Goal: Navigation & Orientation: Find specific page/section

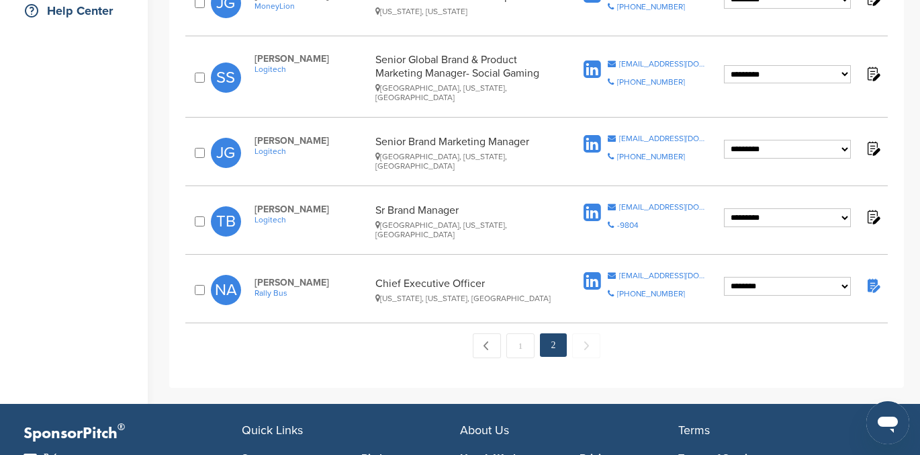
scroll to position [374, 0]
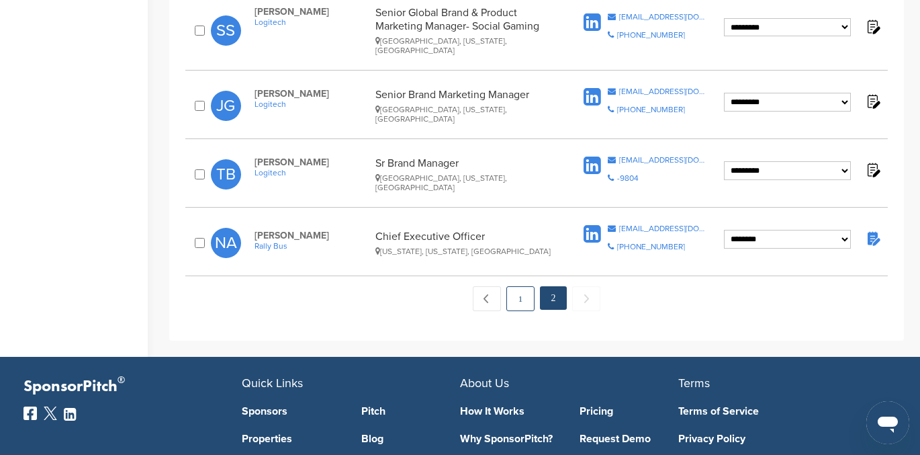
click at [518, 286] on link "1" at bounding box center [521, 298] width 28 height 25
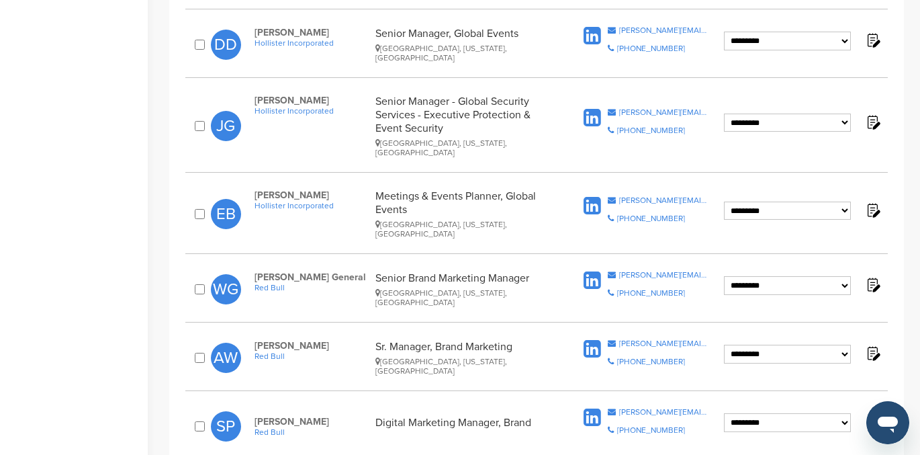
scroll to position [618, 0]
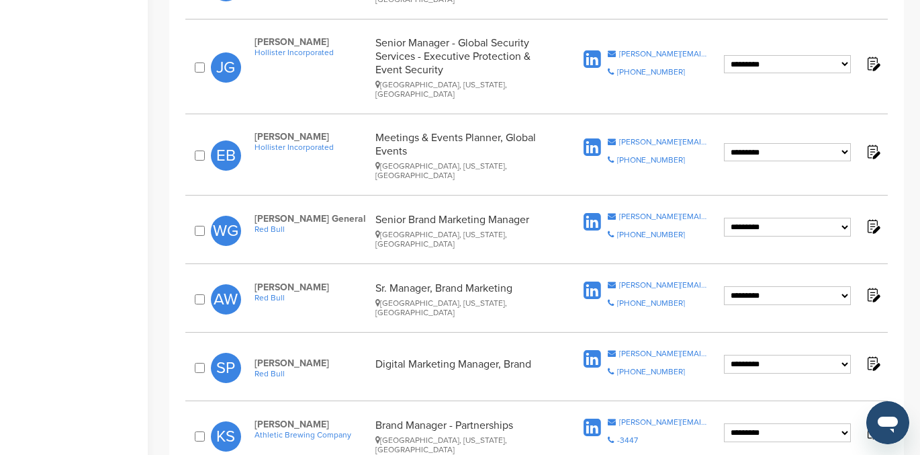
click at [564, 206] on div "**********" at bounding box center [536, 231] width 703 height 50
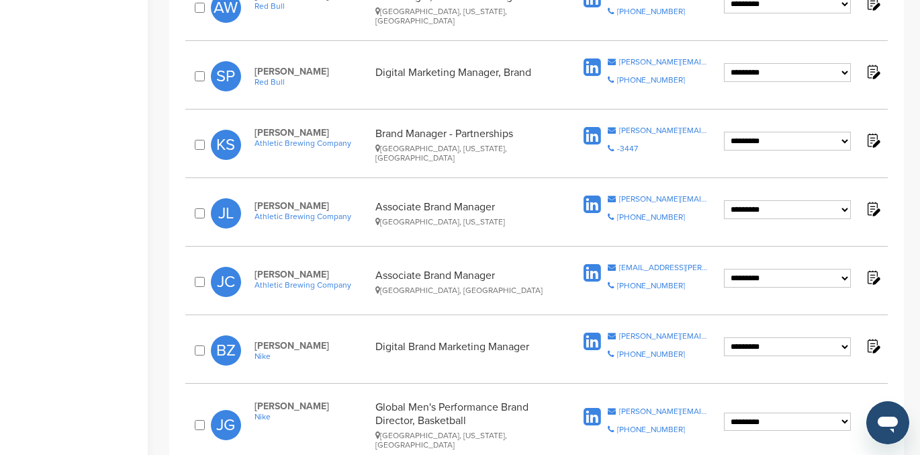
scroll to position [908, 0]
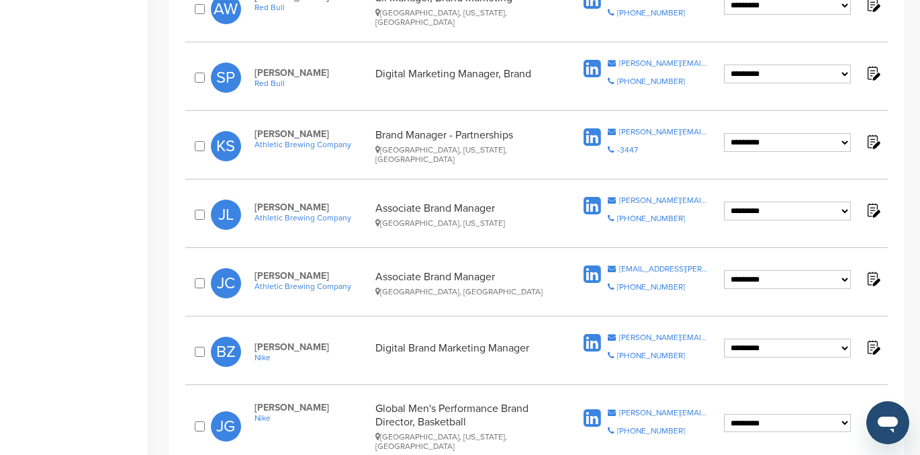
click at [312, 140] on span "Athletic Brewing Company" at bounding box center [312, 144] width 114 height 9
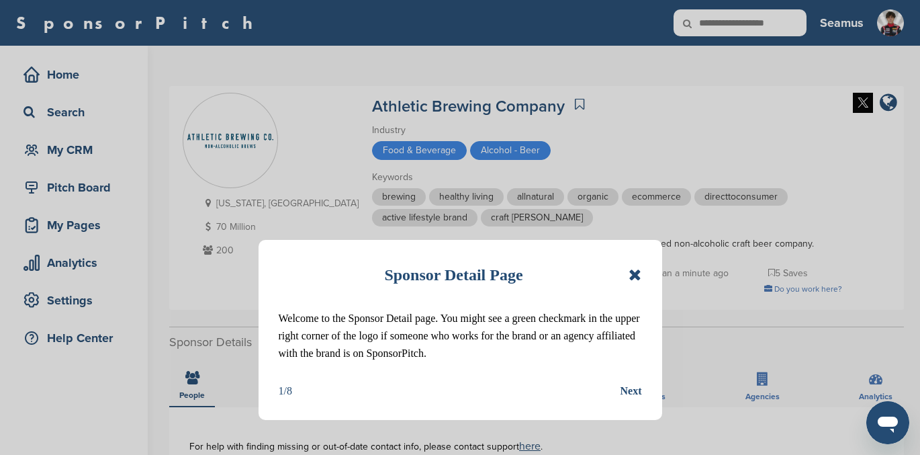
click at [638, 276] on icon at bounding box center [635, 275] width 13 height 16
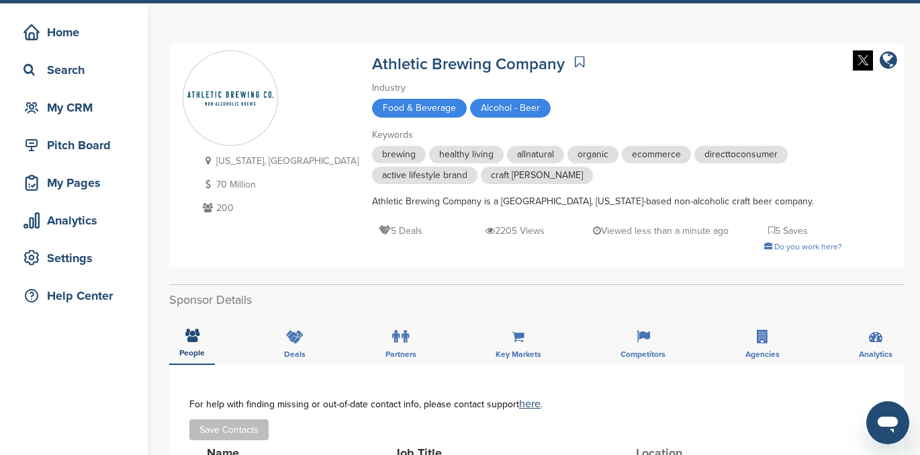
scroll to position [49, 0]
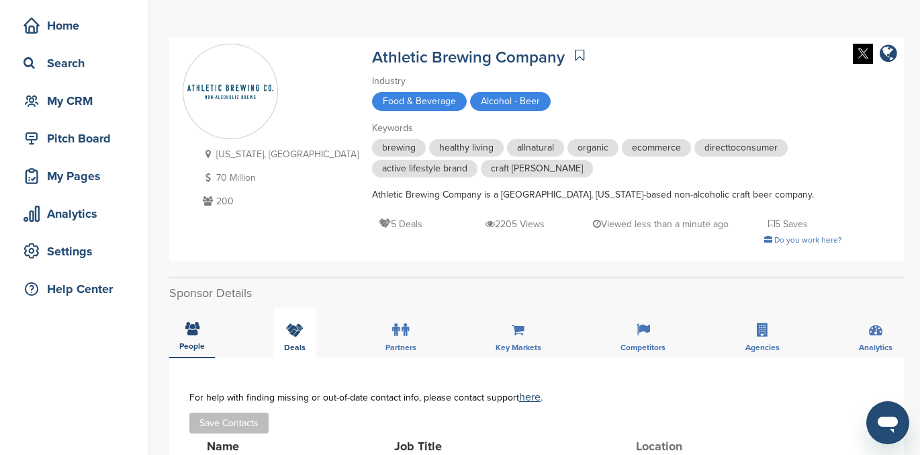
click at [293, 326] on icon at bounding box center [294, 329] width 17 height 13
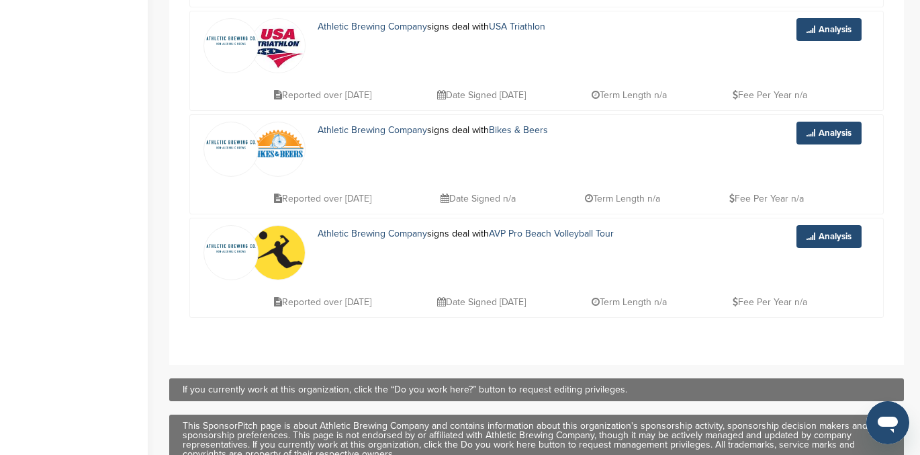
scroll to position [0, 0]
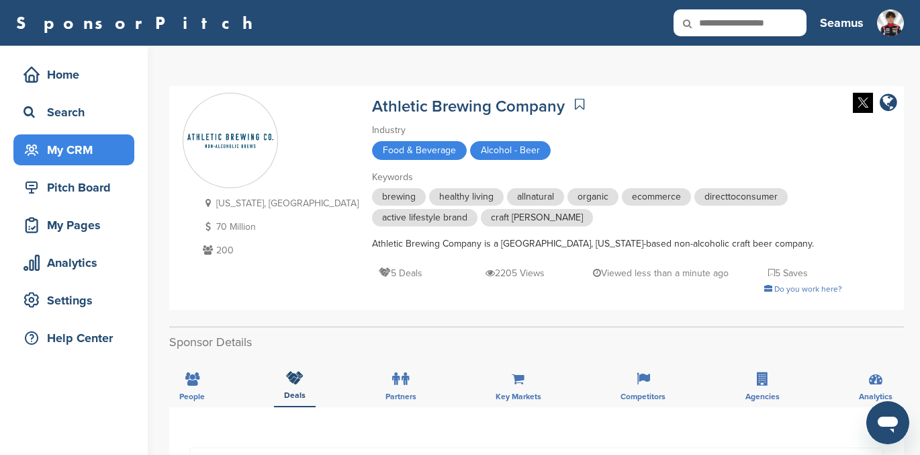
click at [74, 148] on div "My CRM" at bounding box center [77, 150] width 114 height 24
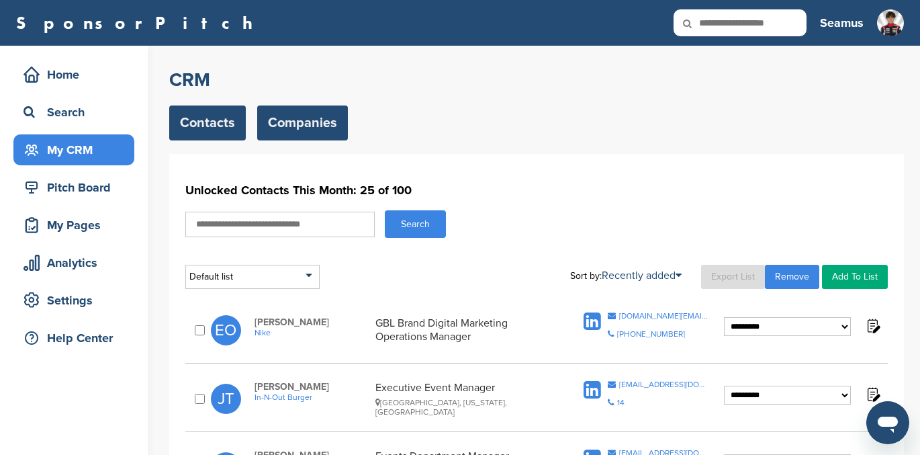
click at [318, 127] on link "Companies" at bounding box center [302, 122] width 91 height 35
